Goal: Communication & Community: Participate in discussion

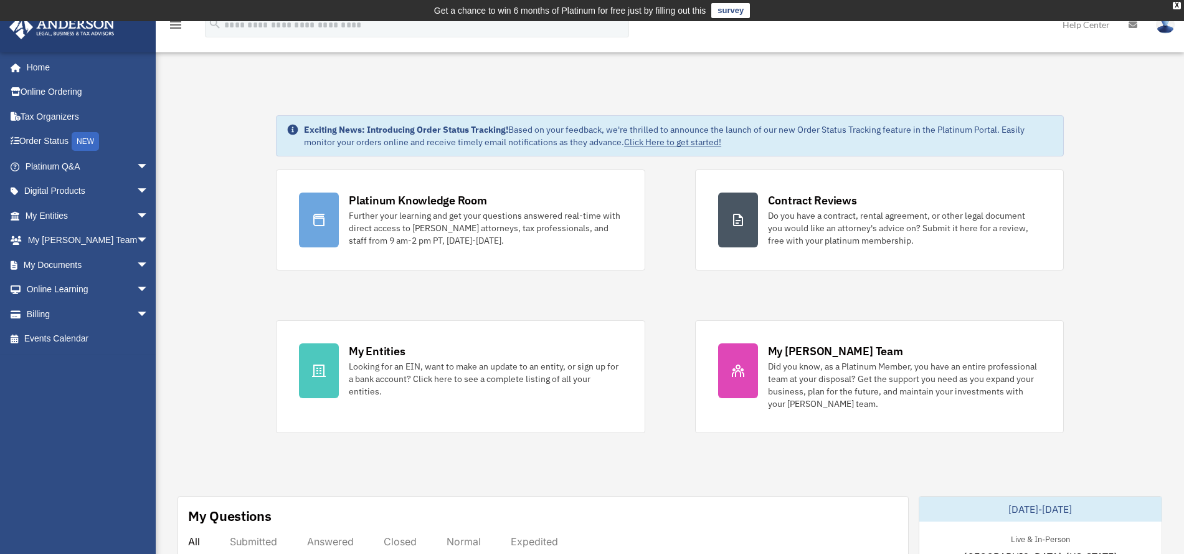
scroll to position [234, 0]
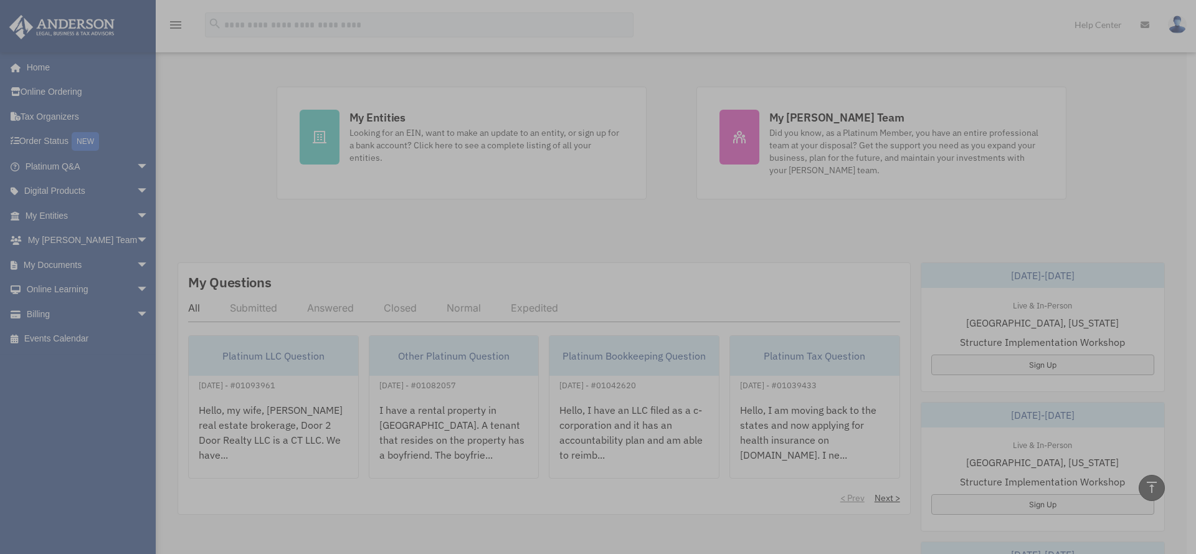
click at [270, 413] on div "x" at bounding box center [598, 277] width 1196 height 554
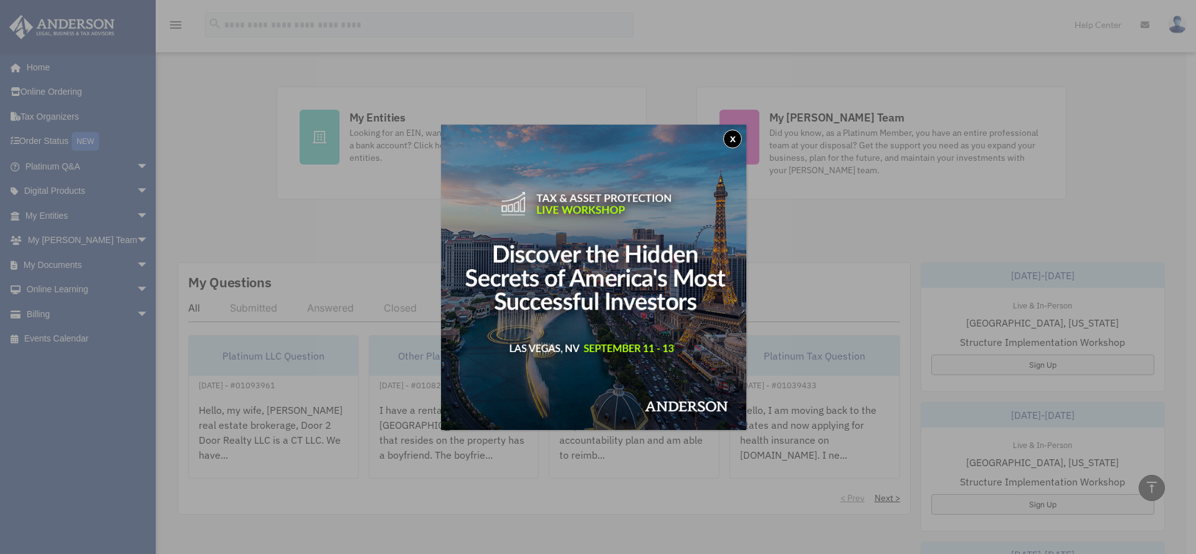
click at [734, 141] on button "x" at bounding box center [732, 139] width 19 height 19
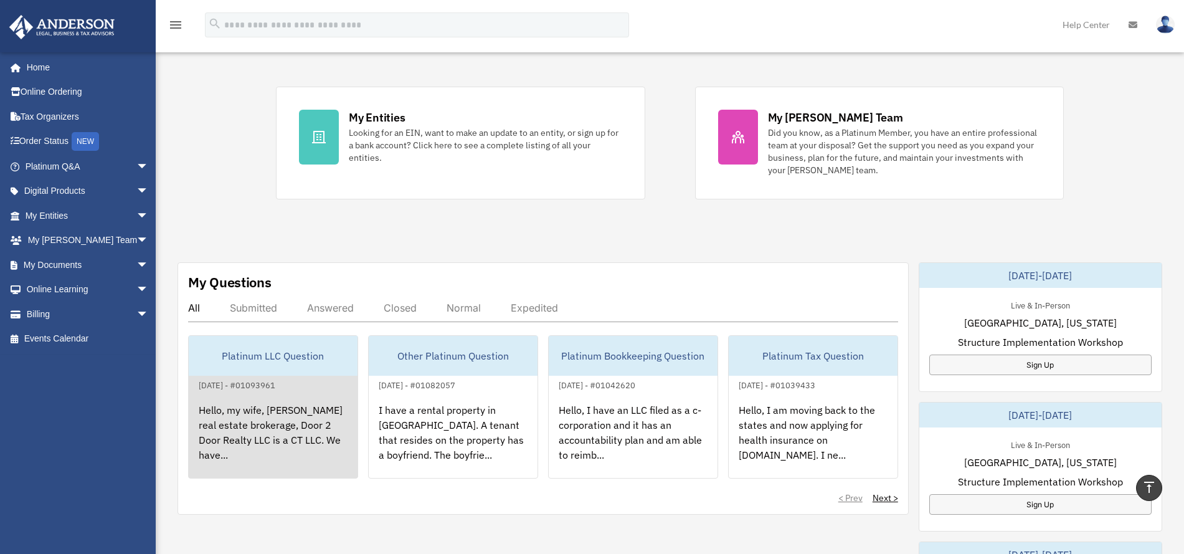
click at [304, 430] on div "Hello, my wife, [PERSON_NAME] real estate brokerage, Door 2 Door Realty LLC is …" at bounding box center [273, 440] width 169 height 97
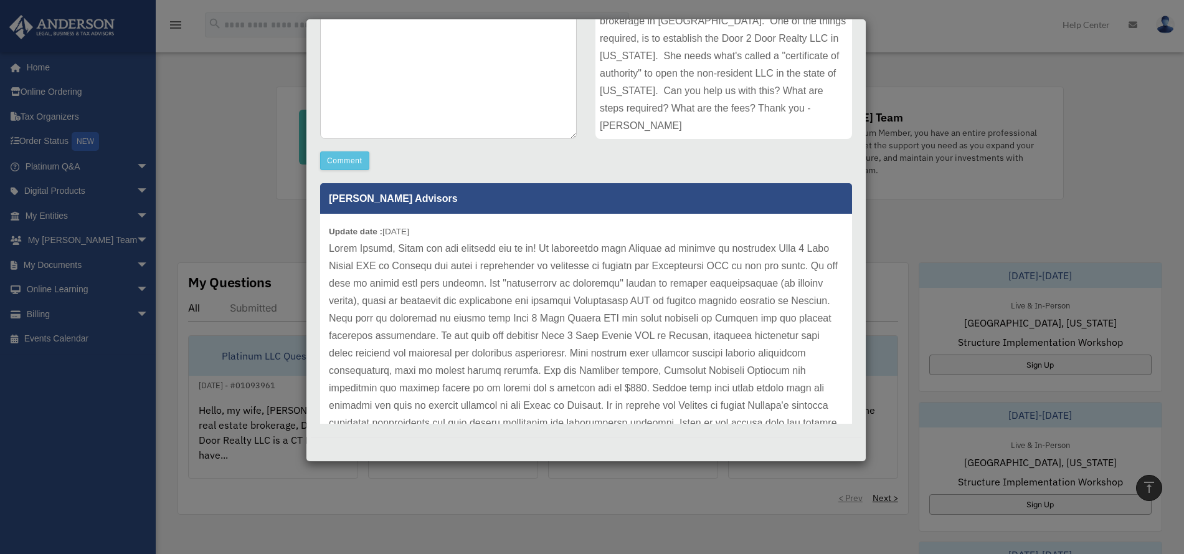
scroll to position [92, 0]
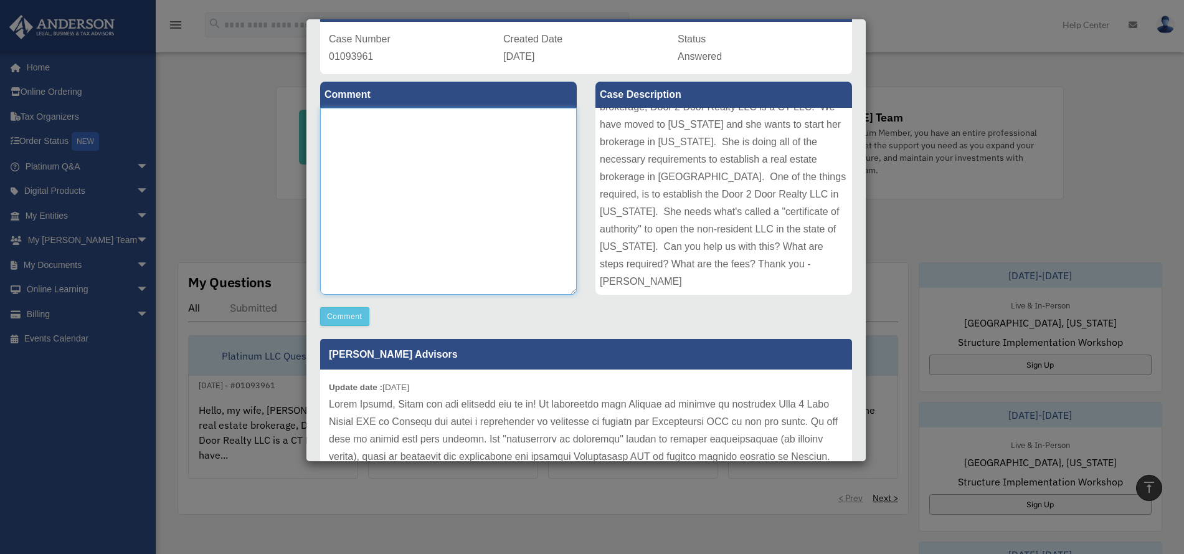
click at [445, 150] on textarea at bounding box center [448, 201] width 257 height 187
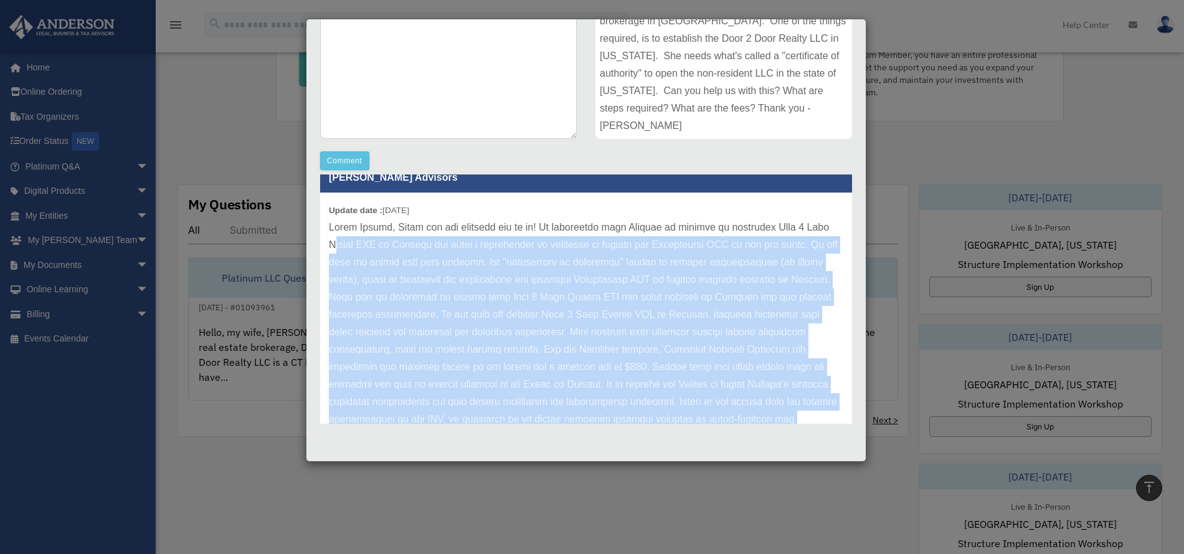
scroll to position [0, 0]
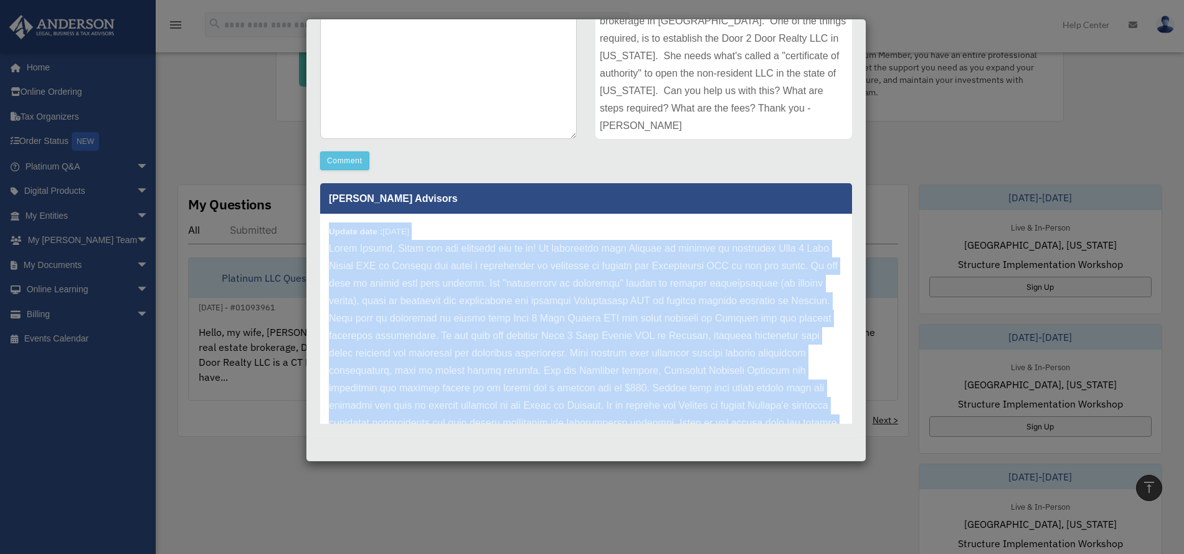
drag, startPoint x: 663, startPoint y: 388, endPoint x: 324, endPoint y: 235, distance: 372.3
click at [324, 235] on div "Update date : [DATE]" at bounding box center [586, 388] width 532 height 349
copy div "Update date : [DATE] Hello [PERSON_NAME], Thank you for reaching out to us! We …"
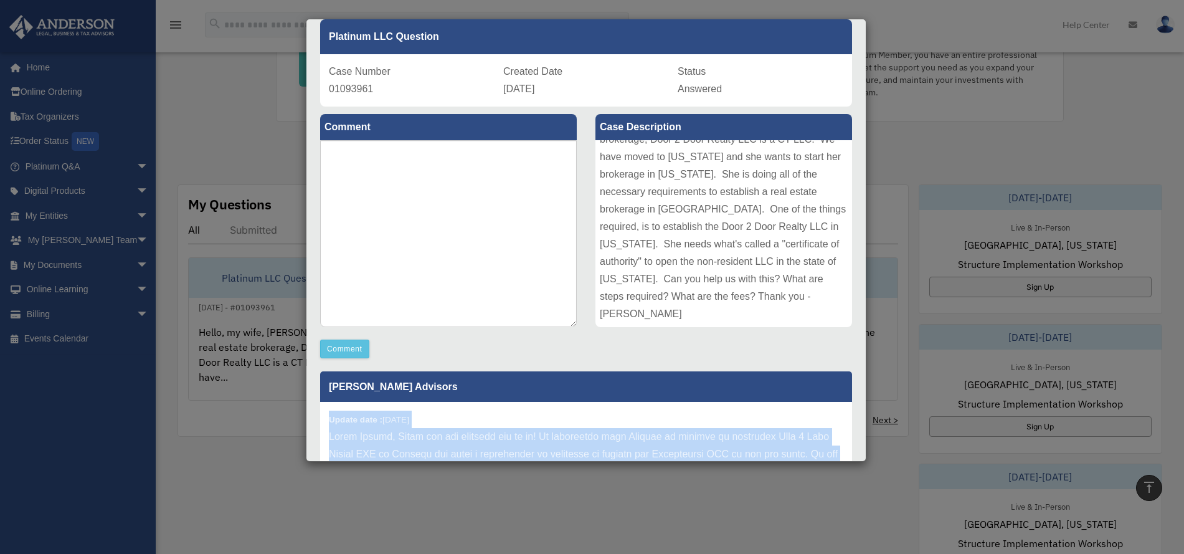
scroll to position [14, 0]
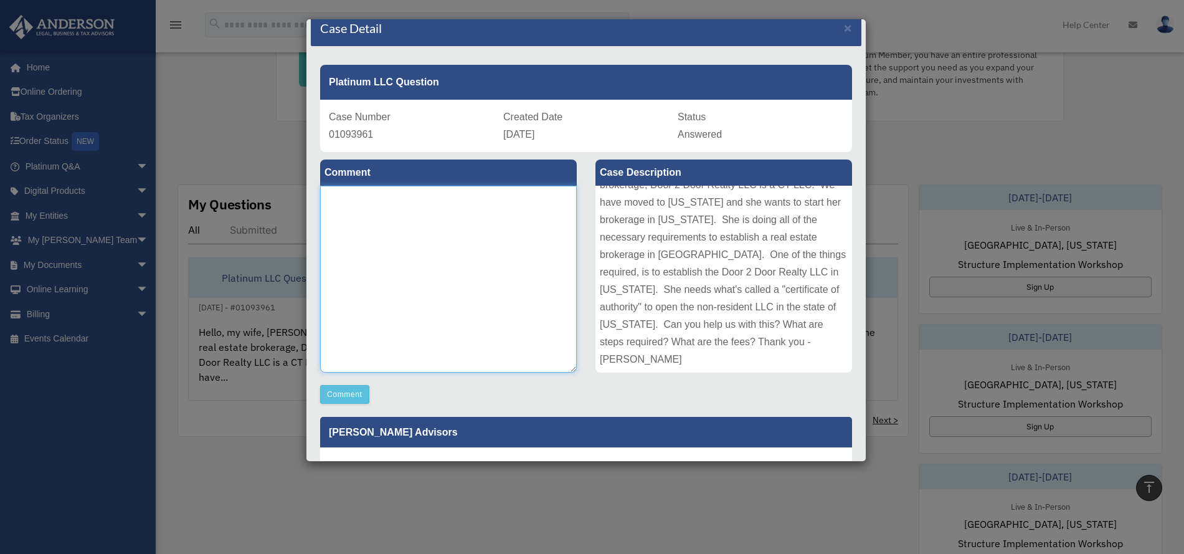
click at [412, 212] on textarea at bounding box center [448, 279] width 257 height 187
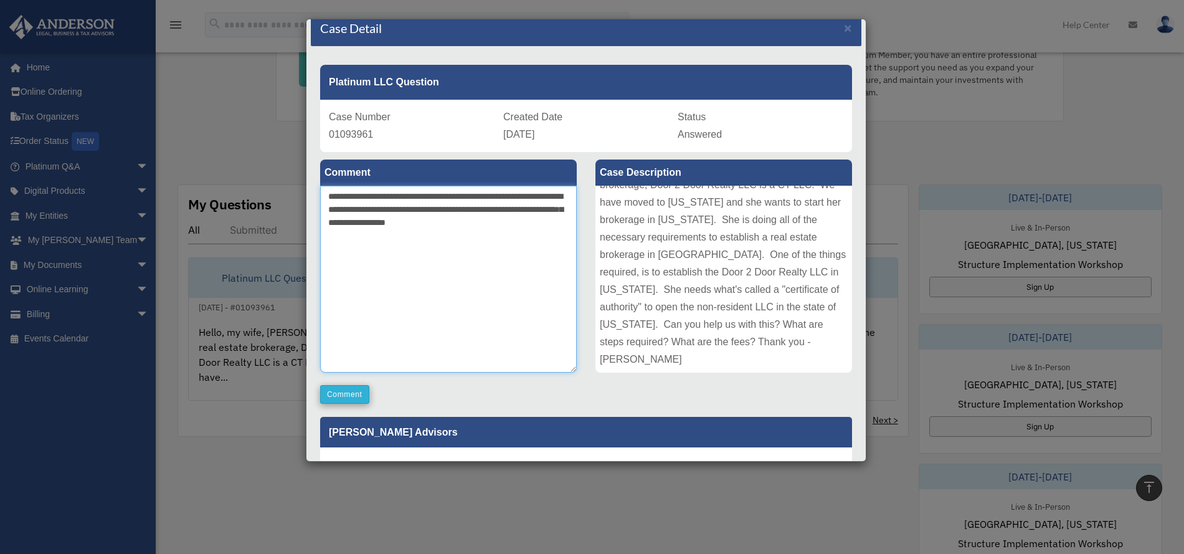
type textarea "**********"
click at [359, 392] on button "Comment" at bounding box center [344, 394] width 49 height 19
